Goal: Information Seeking & Learning: Learn about a topic

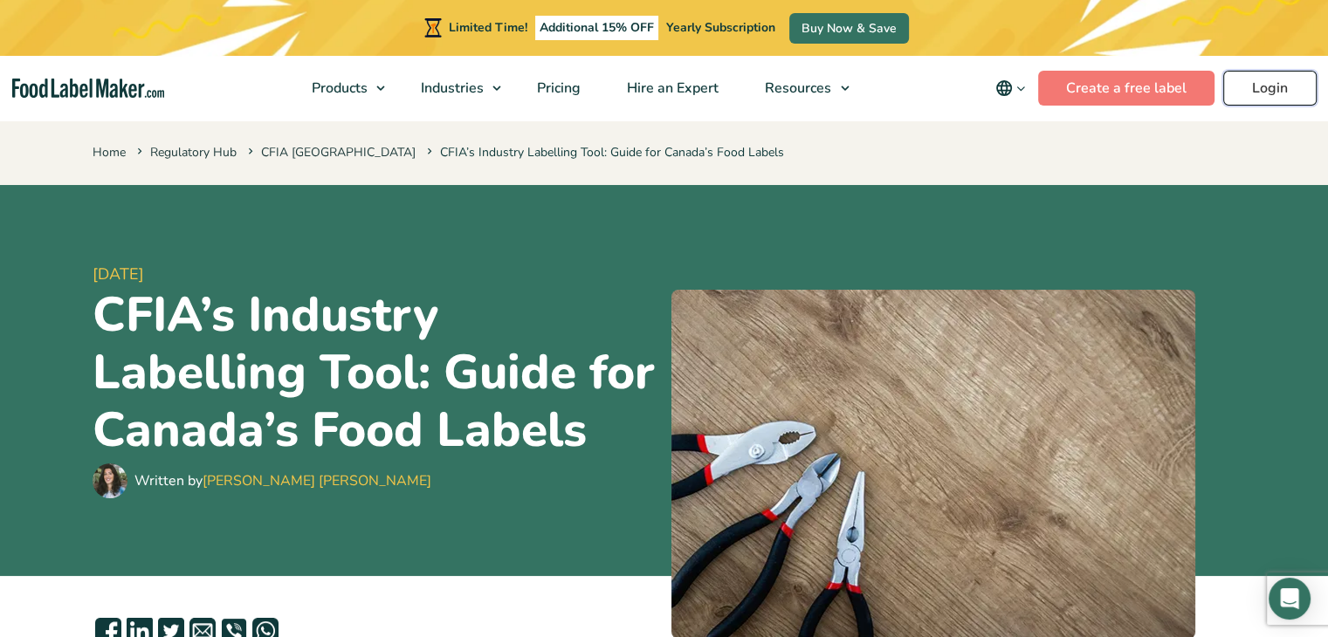
click at [1246, 95] on link "Login" at bounding box center [1269, 88] width 93 height 35
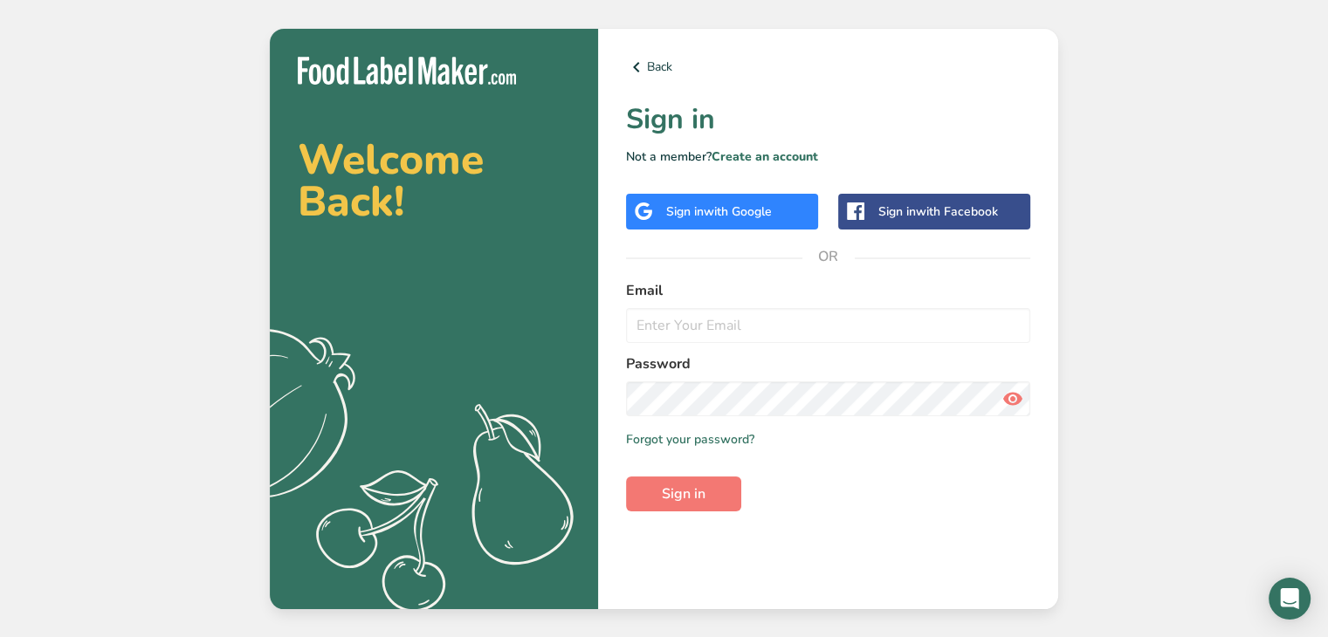
click at [670, 280] on label "Email" at bounding box center [828, 290] width 404 height 21
click at [712, 330] on input "email" at bounding box center [828, 325] width 404 height 35
click at [632, 63] on icon at bounding box center [636, 67] width 21 height 31
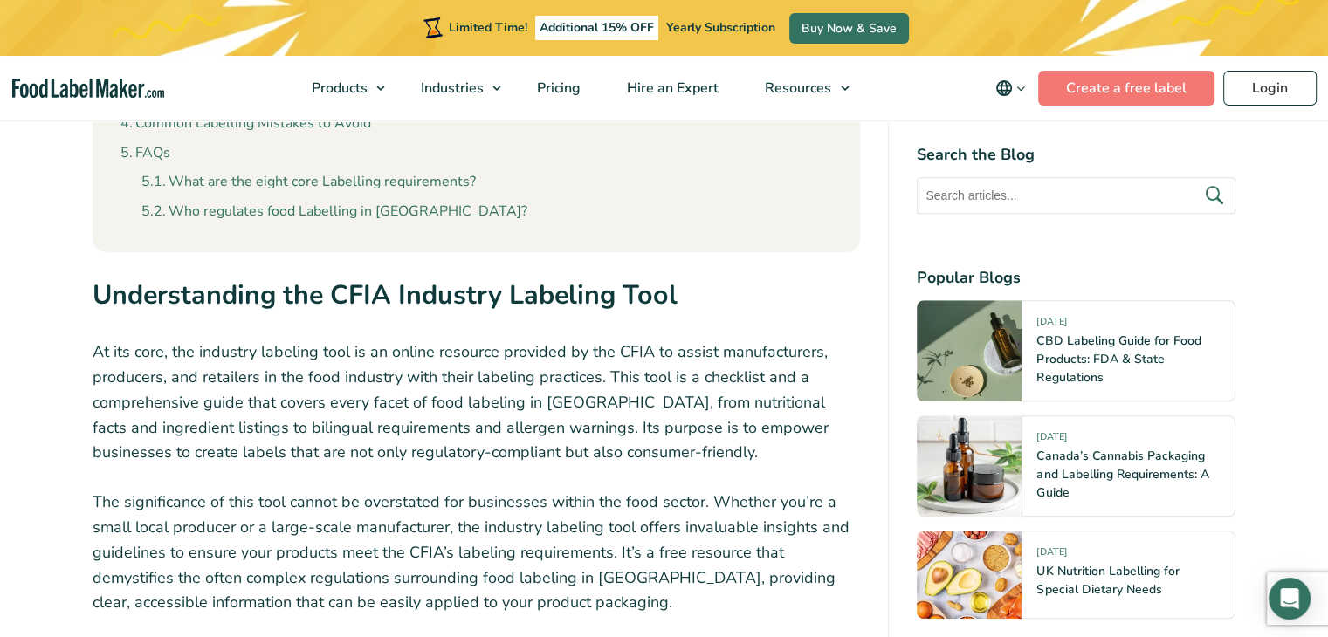
scroll to position [786, 0]
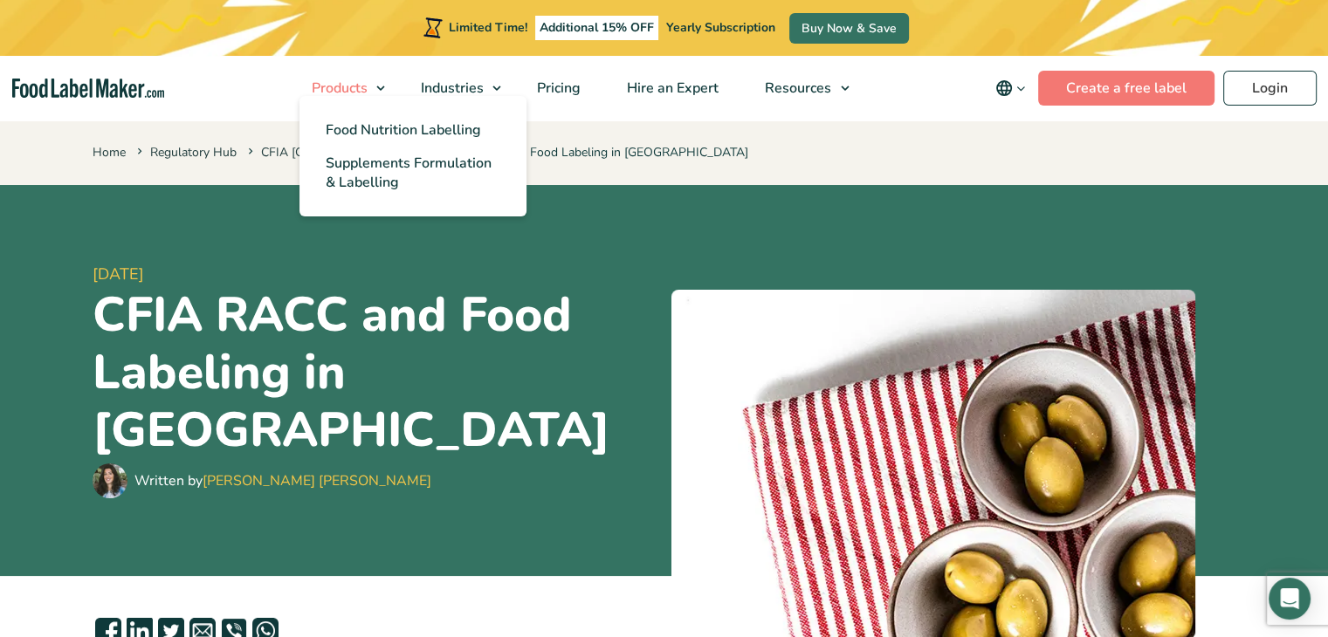
click at [346, 88] on span "Products" at bounding box center [337, 88] width 63 height 19
click at [347, 91] on span "Products" at bounding box center [337, 88] width 63 height 19
click at [367, 127] on span "Food Nutrition Labelling" at bounding box center [403, 129] width 155 height 19
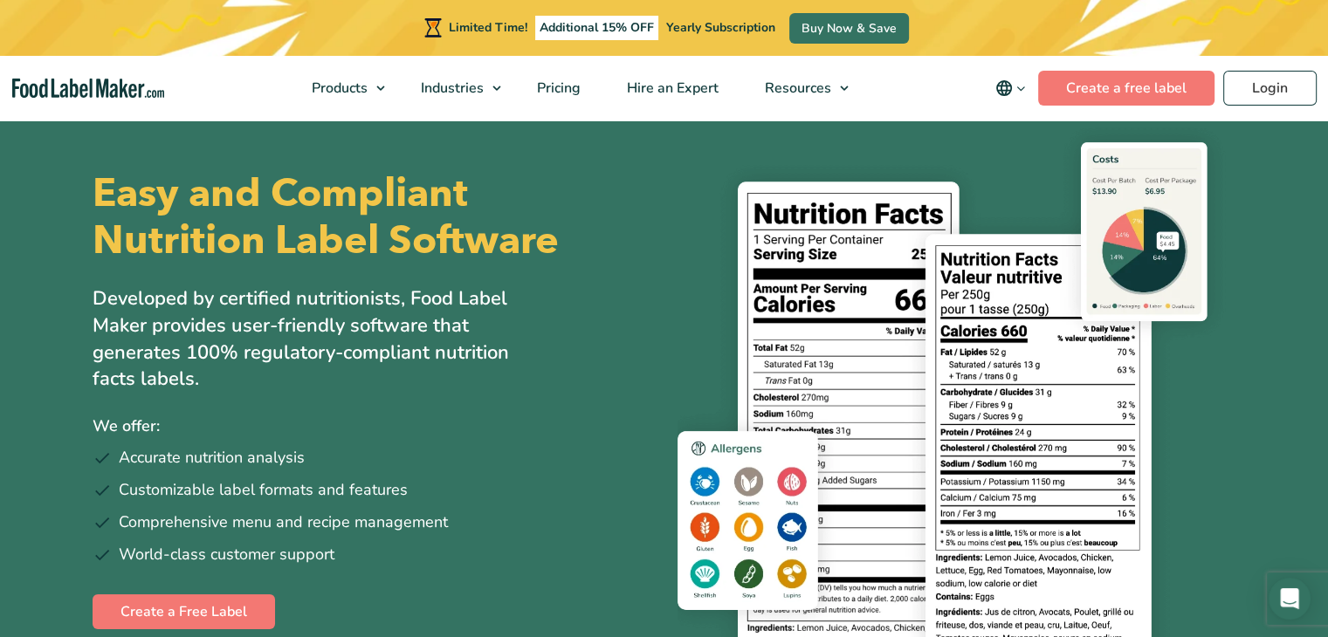
click at [530, 580] on div "Easy and Compliant Nutrition Label Software Developed by certified nutritionist…" at bounding box center [372, 400] width 559 height 564
